Goal: Information Seeking & Learning: Learn about a topic

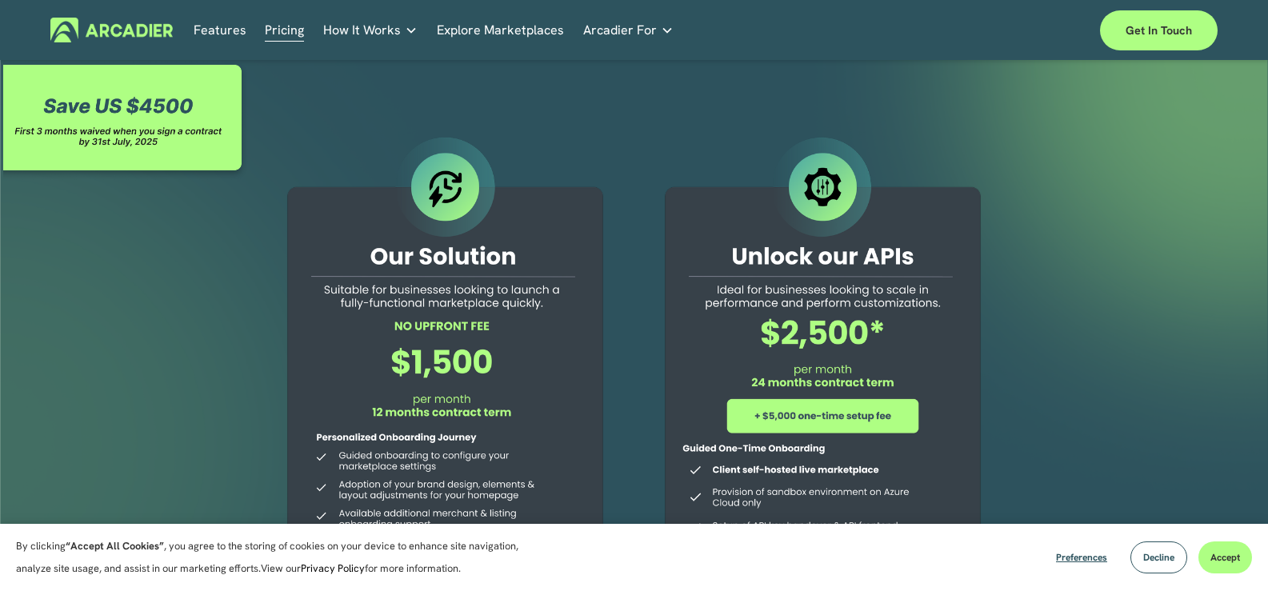
click at [49, 105] on div at bounding box center [126, 121] width 246 height 120
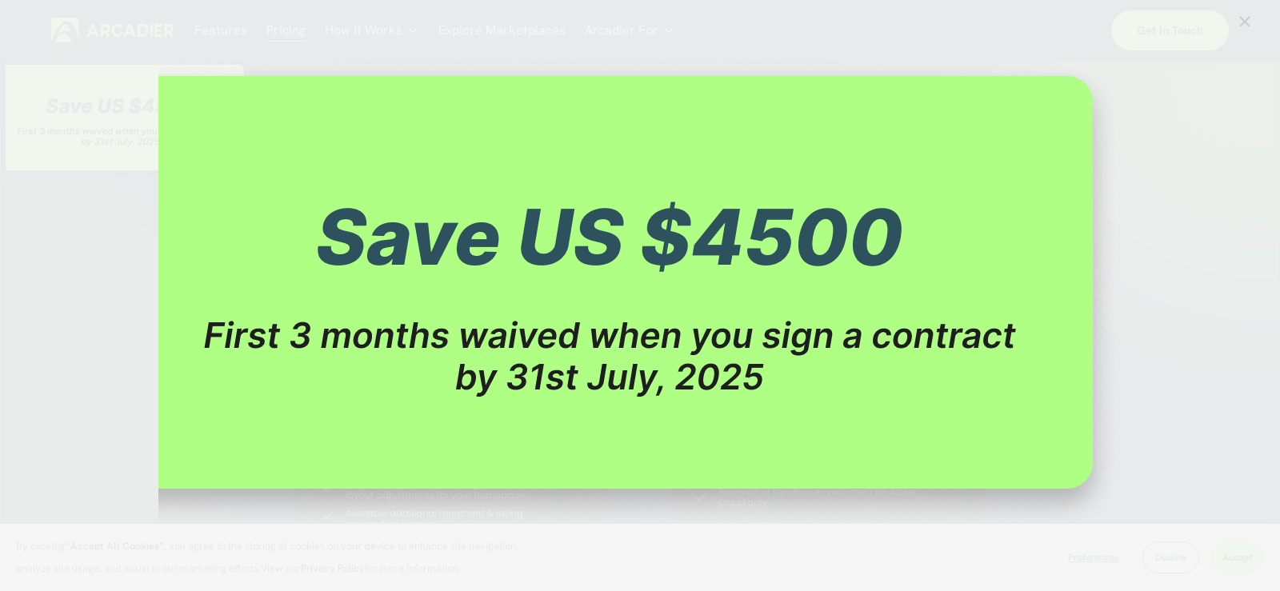
click at [20, 355] on div "Image" at bounding box center [640, 295] width 1280 height 591
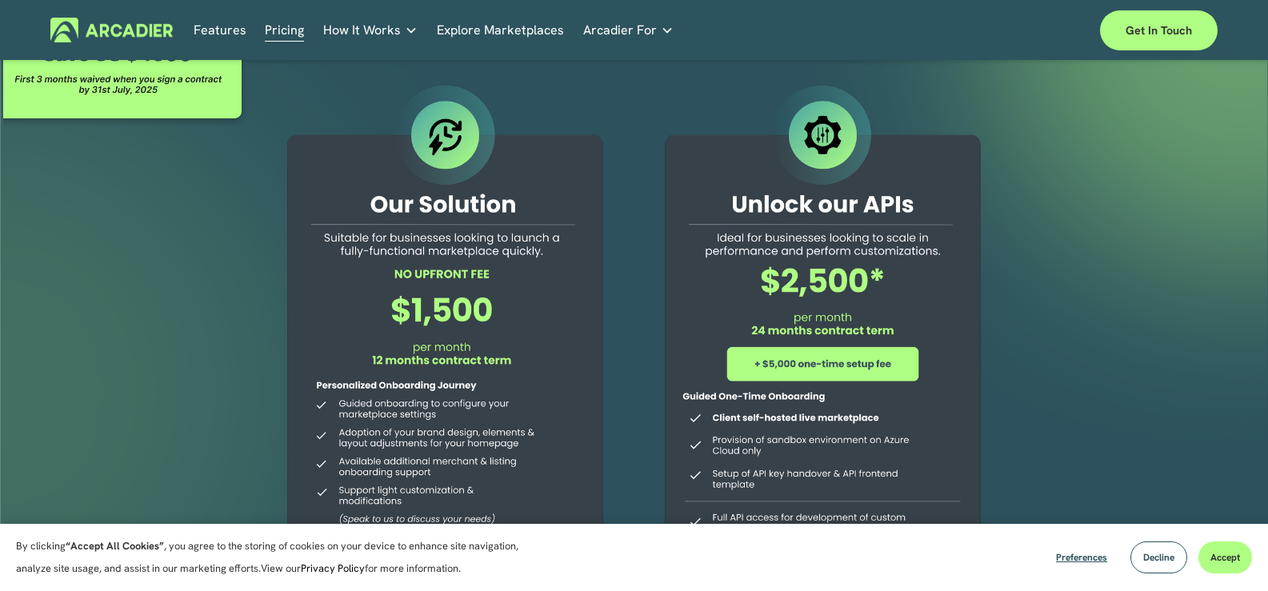
scroll to position [82, 0]
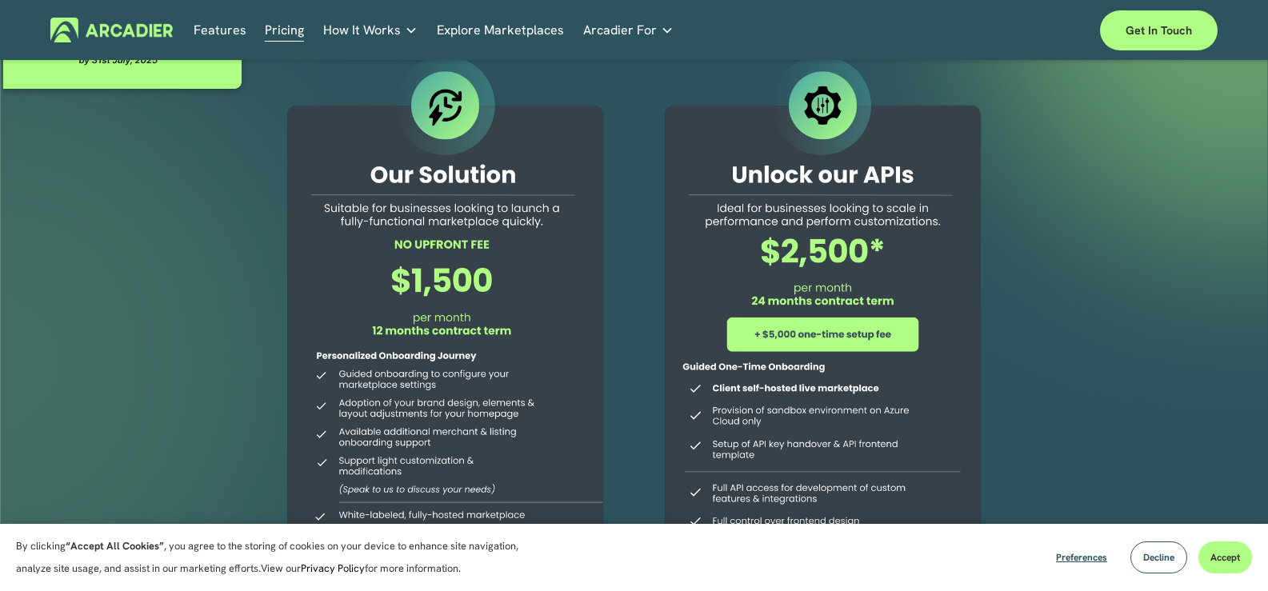
click at [200, 23] on link "Features" at bounding box center [220, 30] width 53 height 25
